Goal: Navigation & Orientation: Find specific page/section

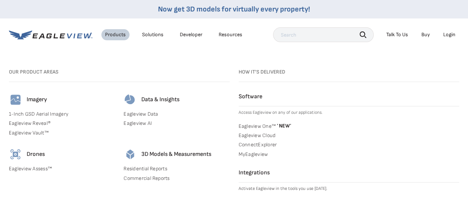
click at [267, 125] on link "Eagleview One™ * NEW *" at bounding box center [349, 125] width 221 height 7
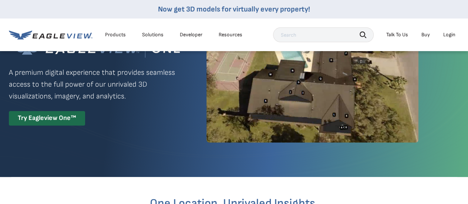
scroll to position [53, 0]
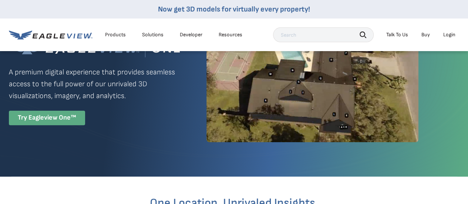
click at [53, 116] on div "Try Eagleview One™" at bounding box center [47, 118] width 76 height 14
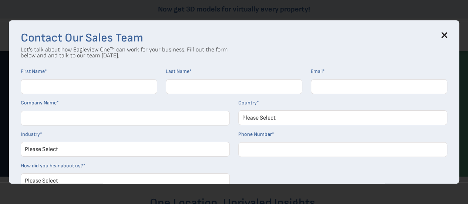
click at [98, 85] on input "First Name *" at bounding box center [89, 86] width 136 height 15
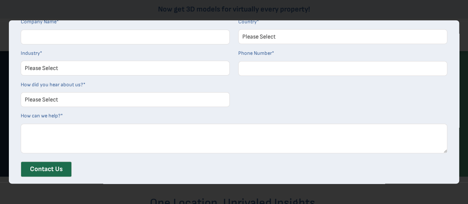
scroll to position [0, 0]
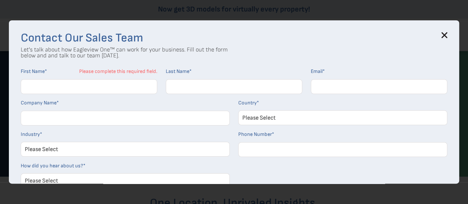
click at [447, 33] on icon at bounding box center [444, 35] width 5 height 5
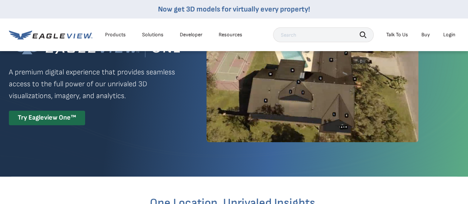
click at [446, 37] on div "Login" at bounding box center [449, 34] width 12 height 7
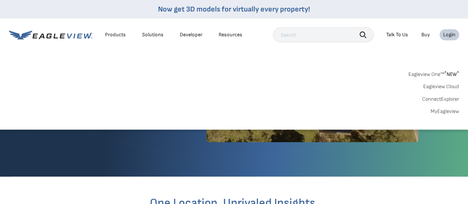
click at [436, 71] on link "Eagleview One™ * NEW *" at bounding box center [433, 73] width 51 height 9
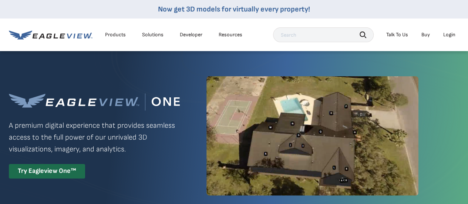
click at [448, 33] on div "Login" at bounding box center [449, 34] width 12 height 7
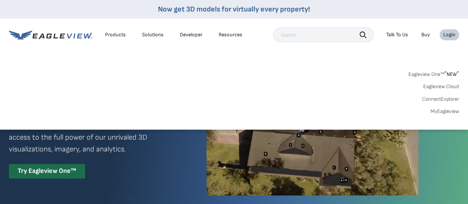
click at [426, 74] on link "Eagleview One™ * NEW *" at bounding box center [433, 73] width 51 height 9
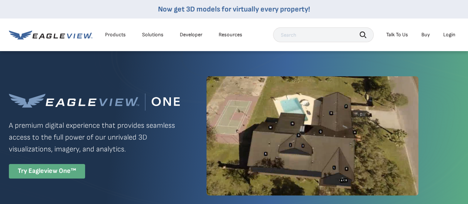
click at [47, 177] on div "Try Eagleview One™" at bounding box center [47, 171] width 76 height 14
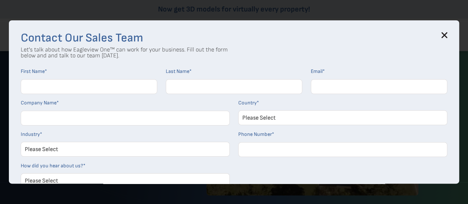
click at [447, 32] on icon at bounding box center [444, 35] width 6 height 6
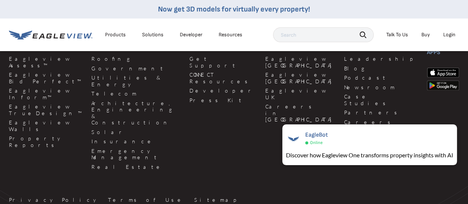
scroll to position [1825, 0]
